Goal: Task Accomplishment & Management: Use online tool/utility

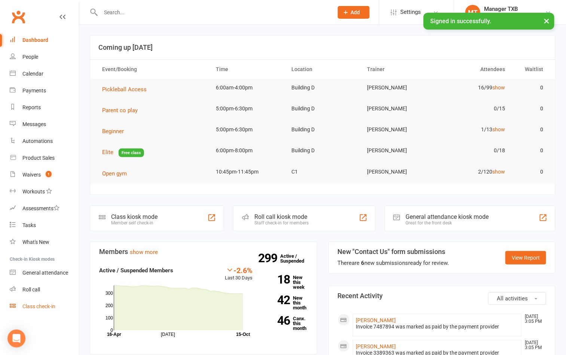
click at [44, 305] on div "Class check-in" at bounding box center [38, 307] width 33 height 6
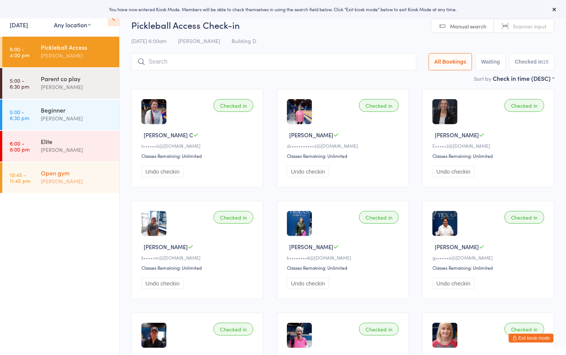
click at [70, 181] on div "[PERSON_NAME]" at bounding box center [77, 181] width 72 height 9
